Goal: Transaction & Acquisition: Purchase product/service

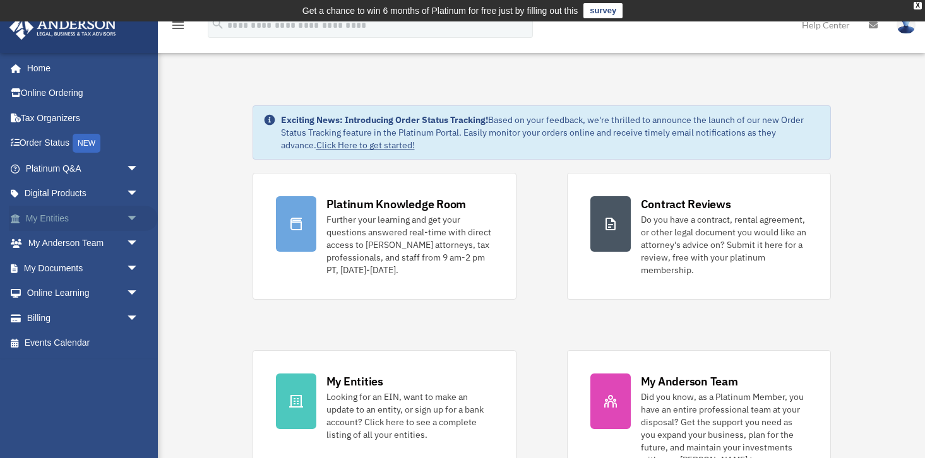
click at [119, 220] on link "My Entities arrow_drop_down" at bounding box center [83, 218] width 149 height 25
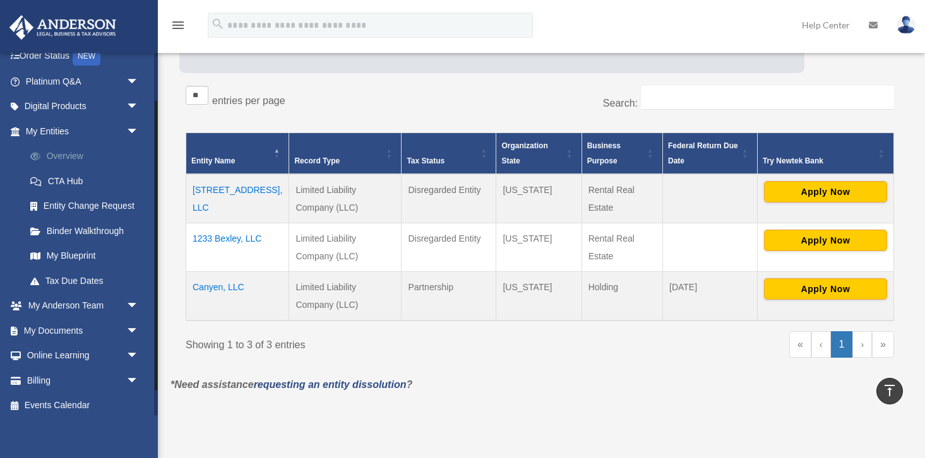
scroll to position [92, 0]
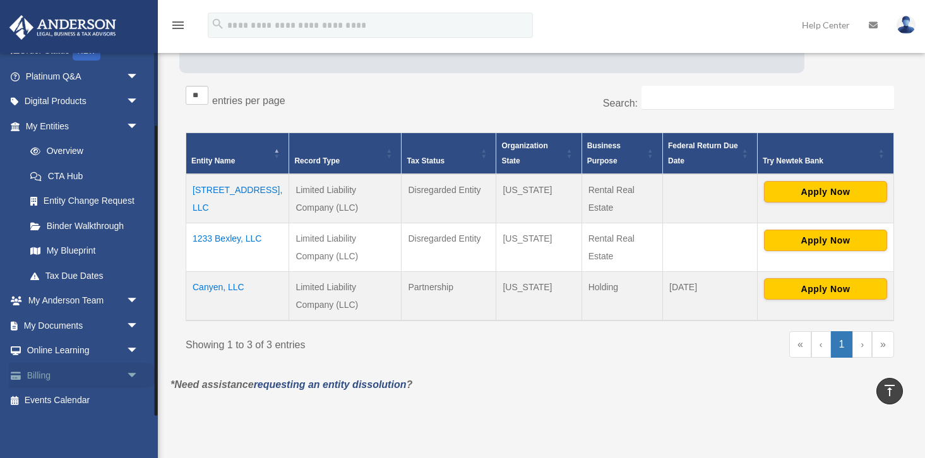
click at [126, 372] on span "arrow_drop_down" at bounding box center [138, 376] width 25 height 26
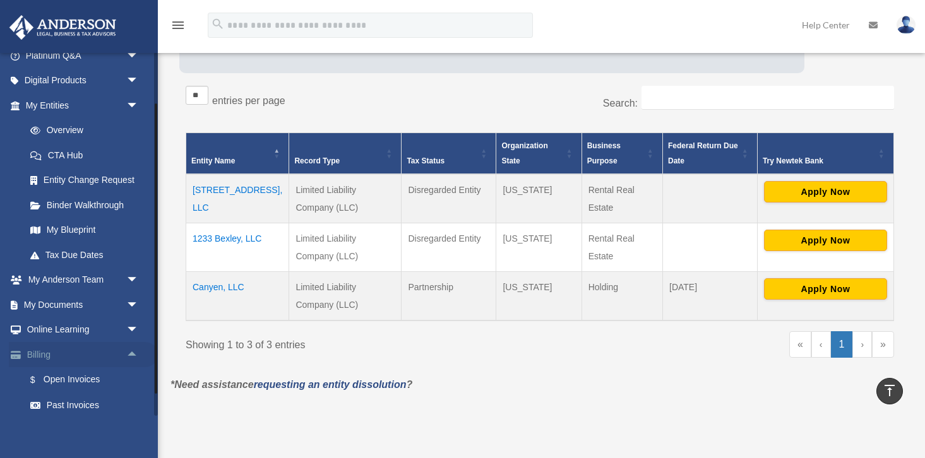
scroll to position [118, 0]
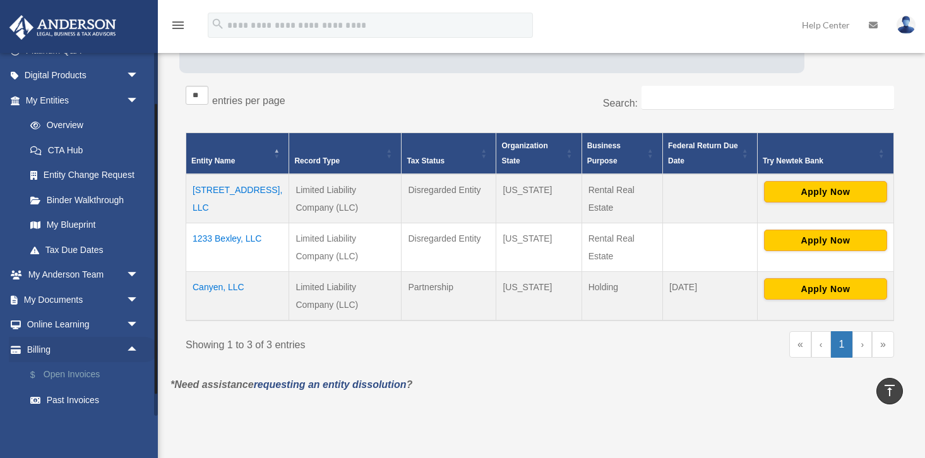
click at [102, 374] on link "$ Open Invoices" at bounding box center [88, 375] width 140 height 26
click at [73, 373] on link "$ Open Invoices" at bounding box center [88, 375] width 140 height 26
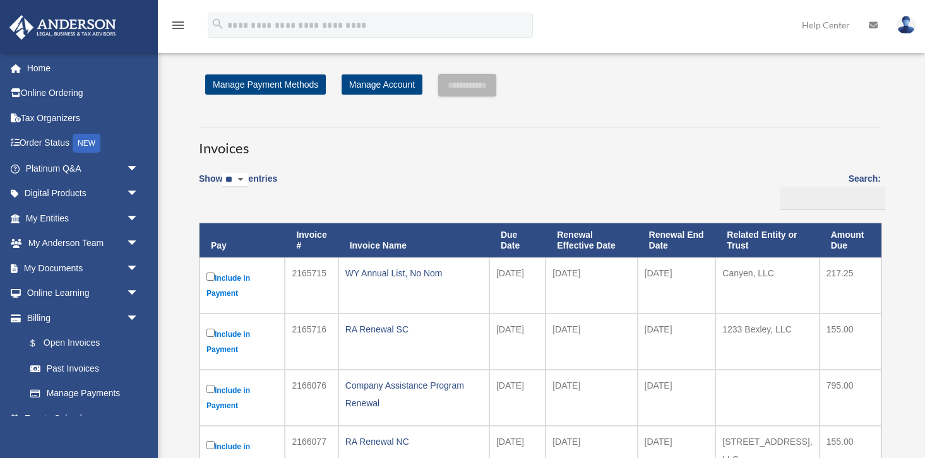
click at [73, 373] on link "Past Invoices" at bounding box center [85, 368] width 134 height 25
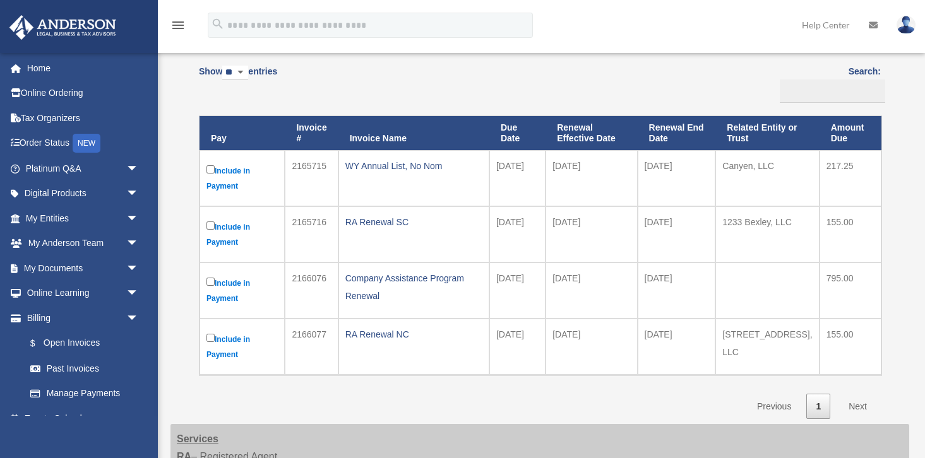
scroll to position [132, 0]
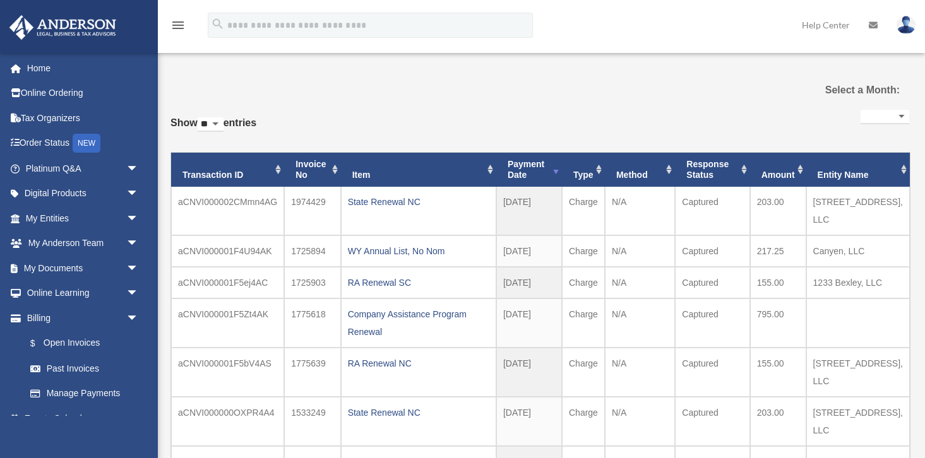
select select
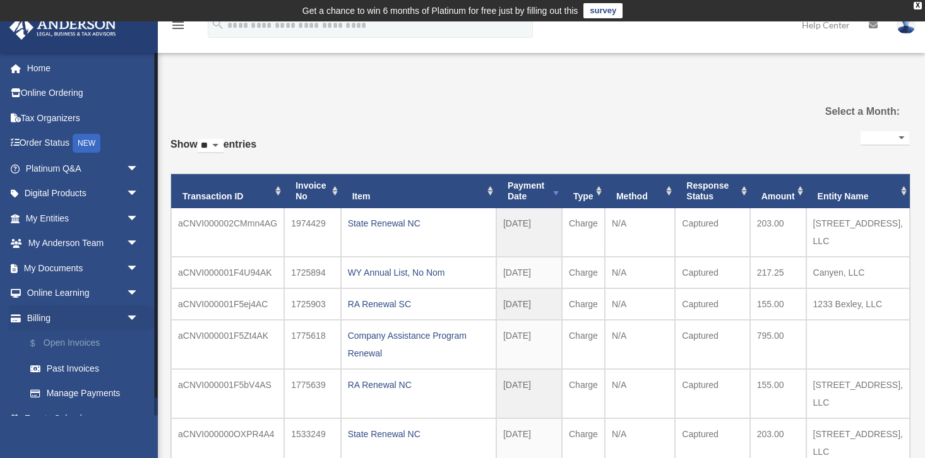
click at [94, 348] on link "$ Open Invoices" at bounding box center [88, 344] width 140 height 26
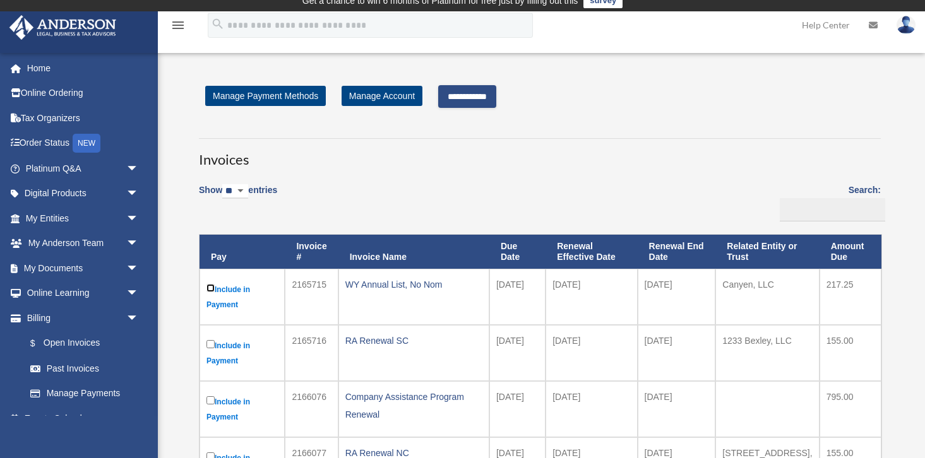
scroll to position [11, 0]
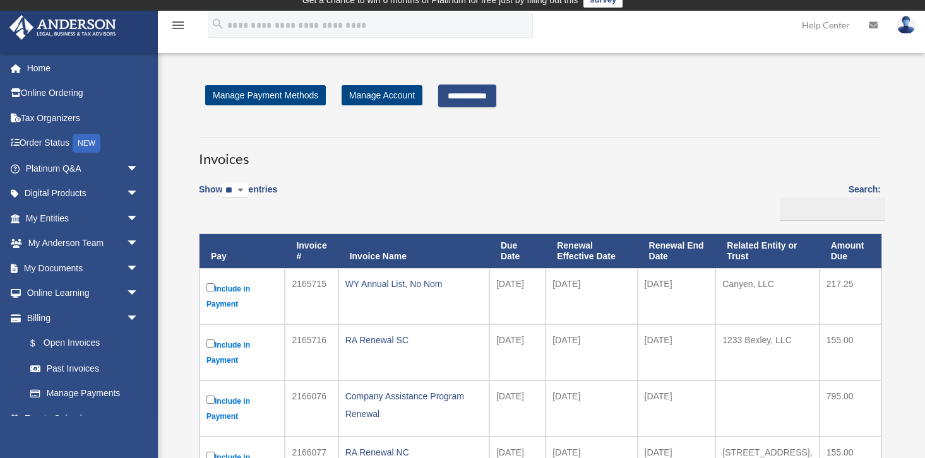
click at [472, 104] on input "**********" at bounding box center [467, 96] width 58 height 23
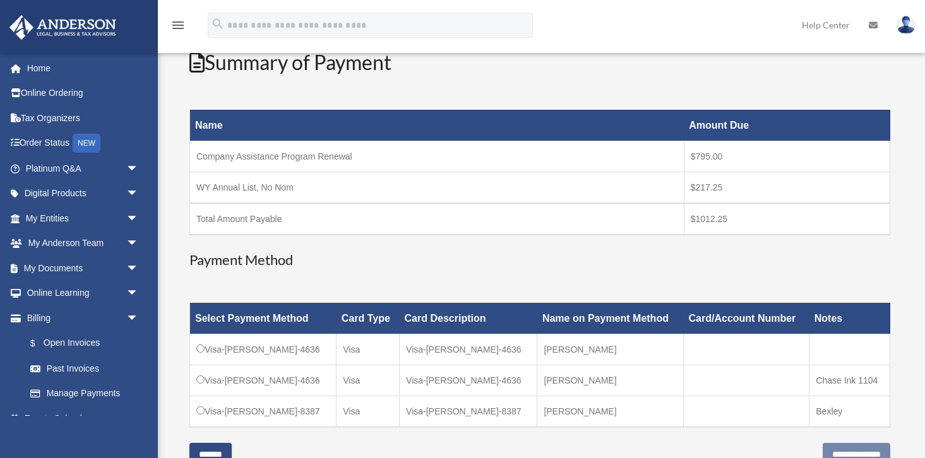
scroll to position [160, 0]
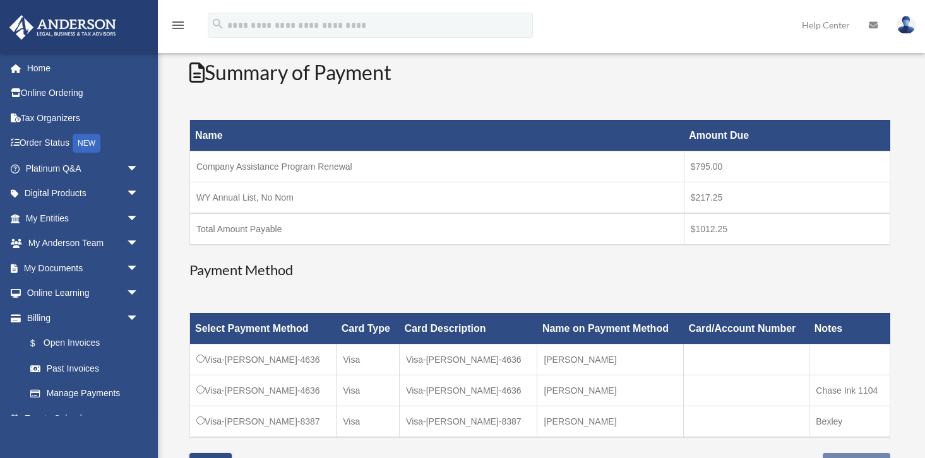
click at [461, 210] on td "WY Annual List, No Nom" at bounding box center [437, 198] width 494 height 32
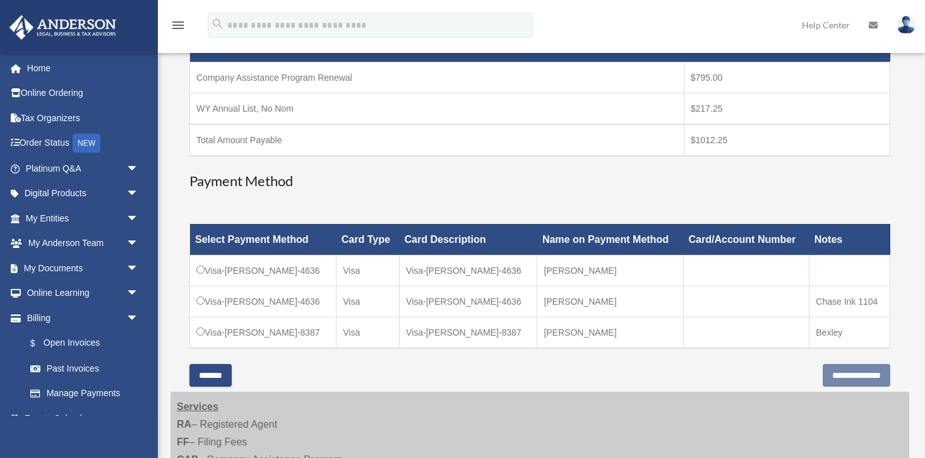
scroll to position [253, 0]
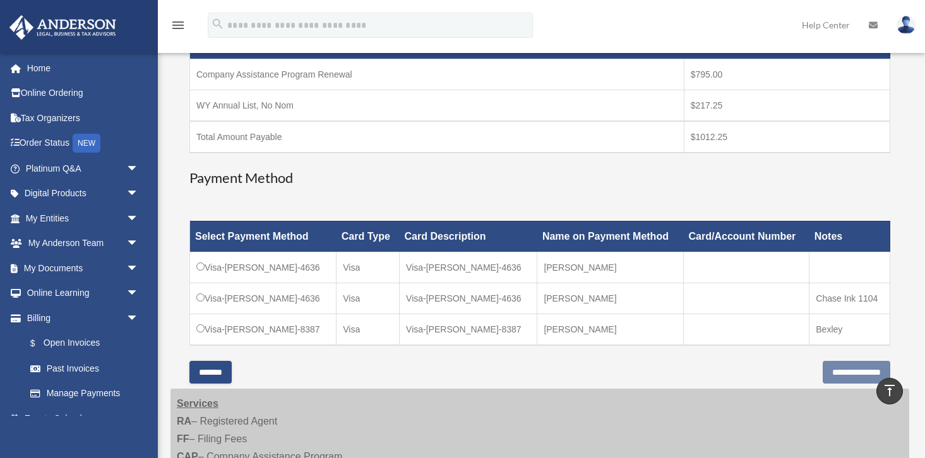
click at [232, 372] on input "*******" at bounding box center [210, 372] width 42 height 23
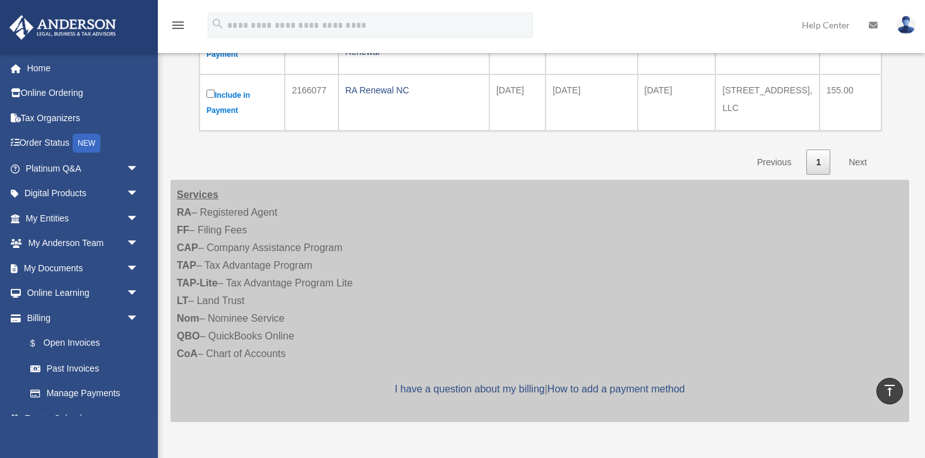
scroll to position [0, 0]
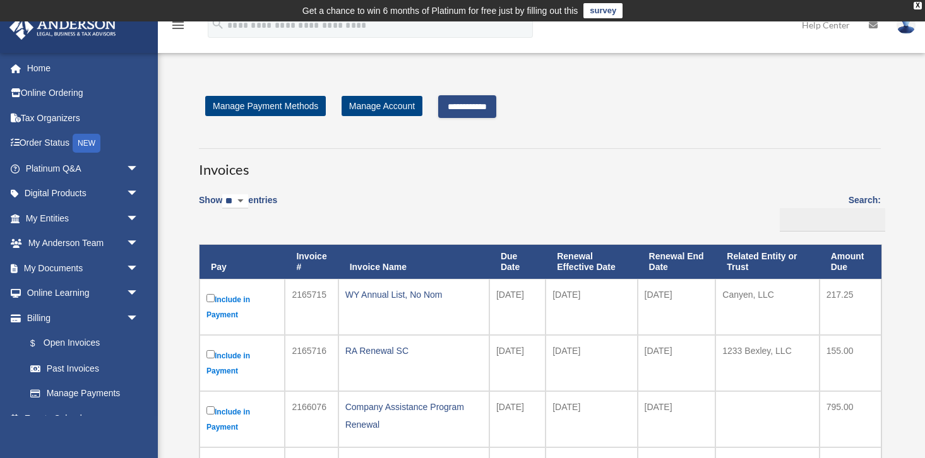
click at [484, 116] on input "**********" at bounding box center [467, 106] width 58 height 23
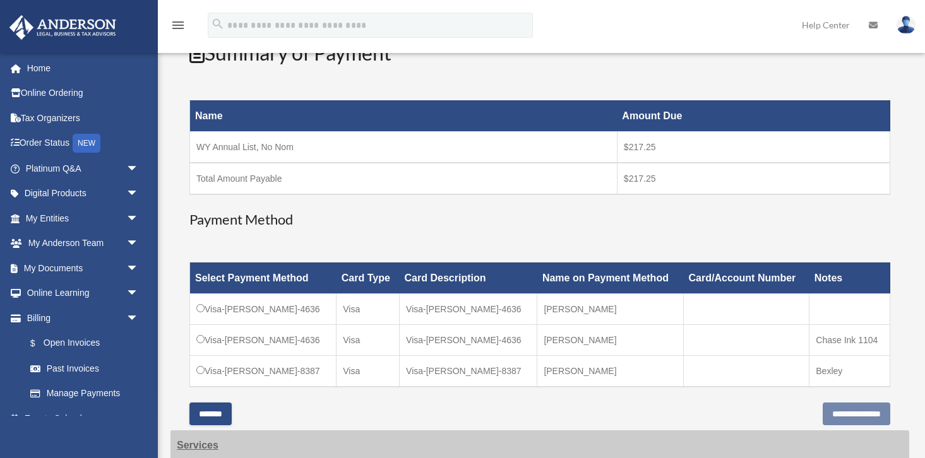
scroll to position [181, 0]
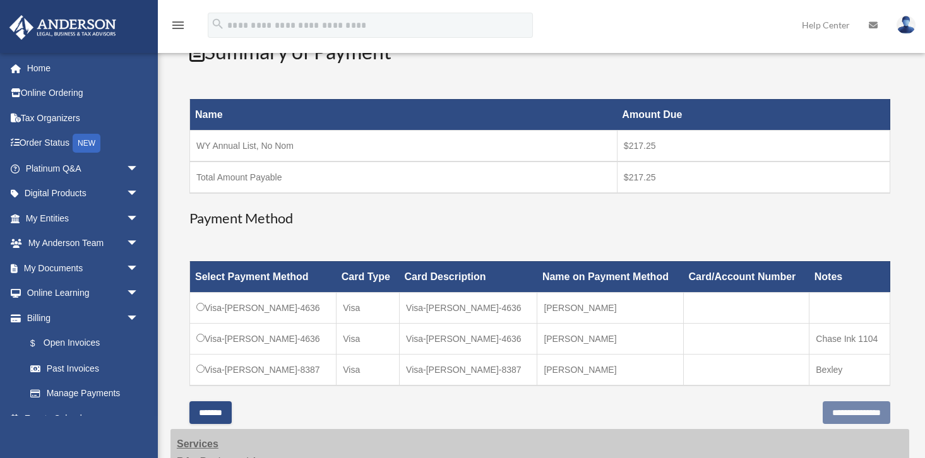
click at [537, 343] on td "[PERSON_NAME]" at bounding box center [610, 338] width 147 height 31
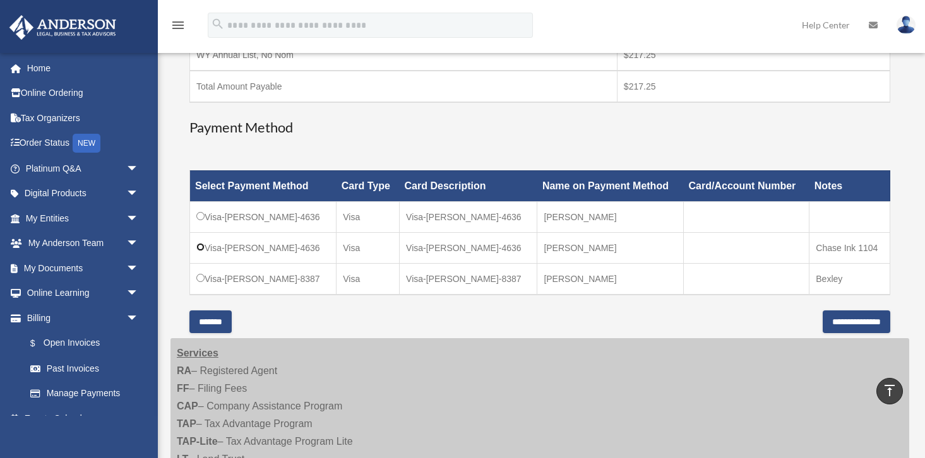
scroll to position [274, 0]
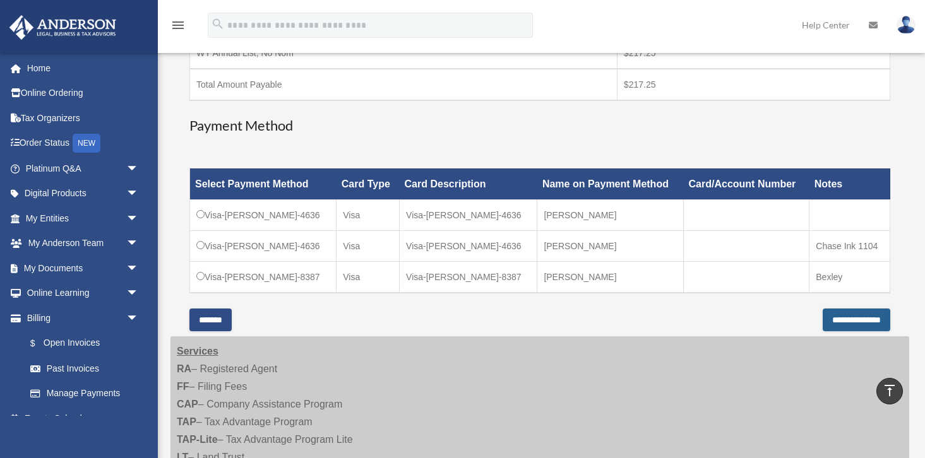
click at [825, 318] on input "**********" at bounding box center [857, 320] width 68 height 23
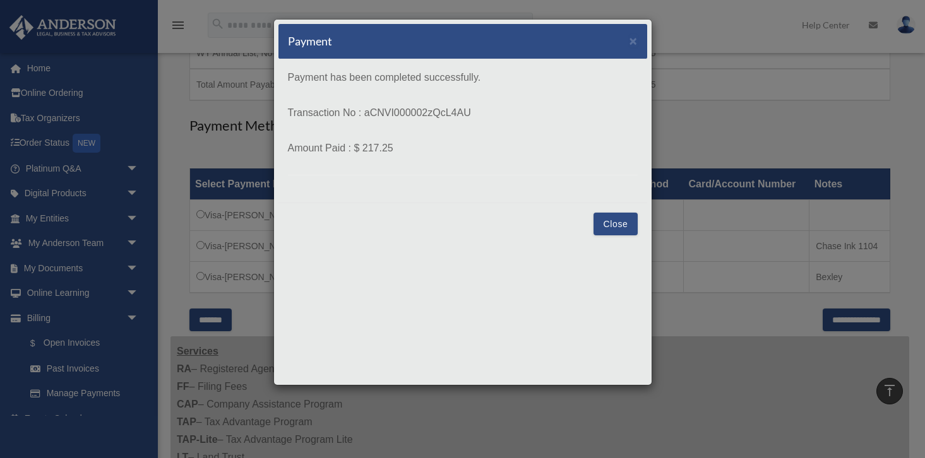
click at [621, 218] on button "Close" at bounding box center [616, 224] width 44 height 23
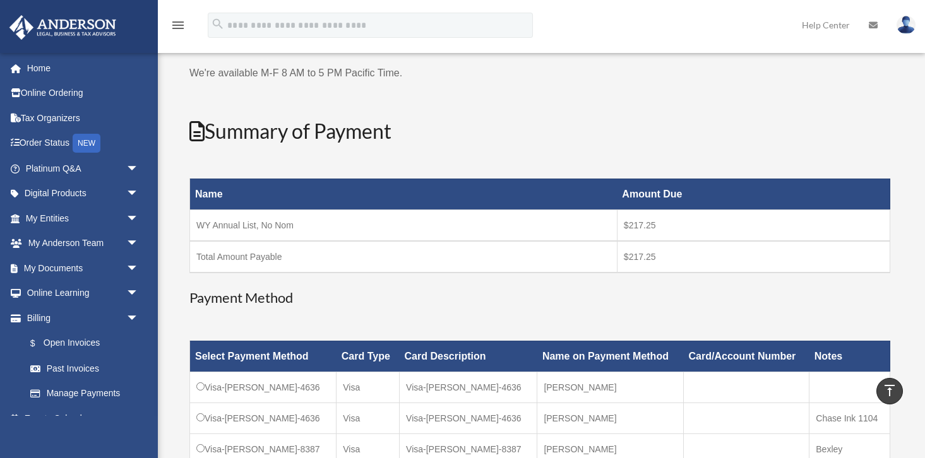
scroll to position [98, 0]
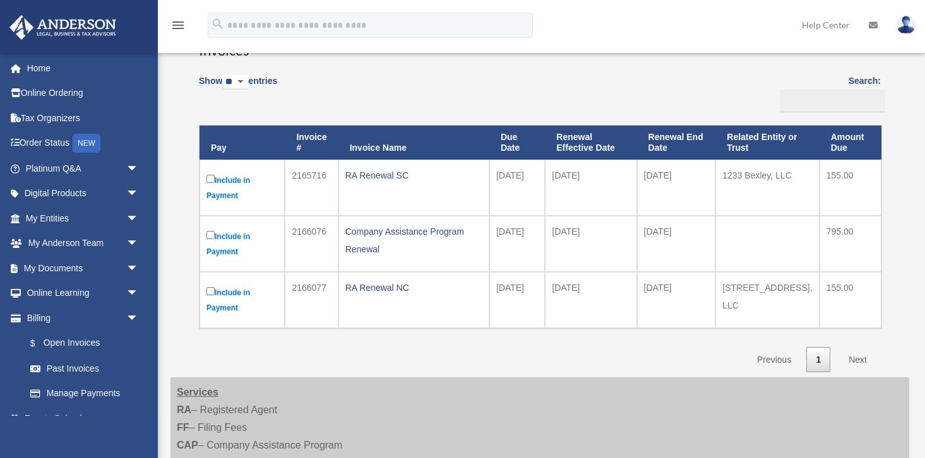
scroll to position [119, 0]
